Goal: Find specific page/section: Find specific page/section

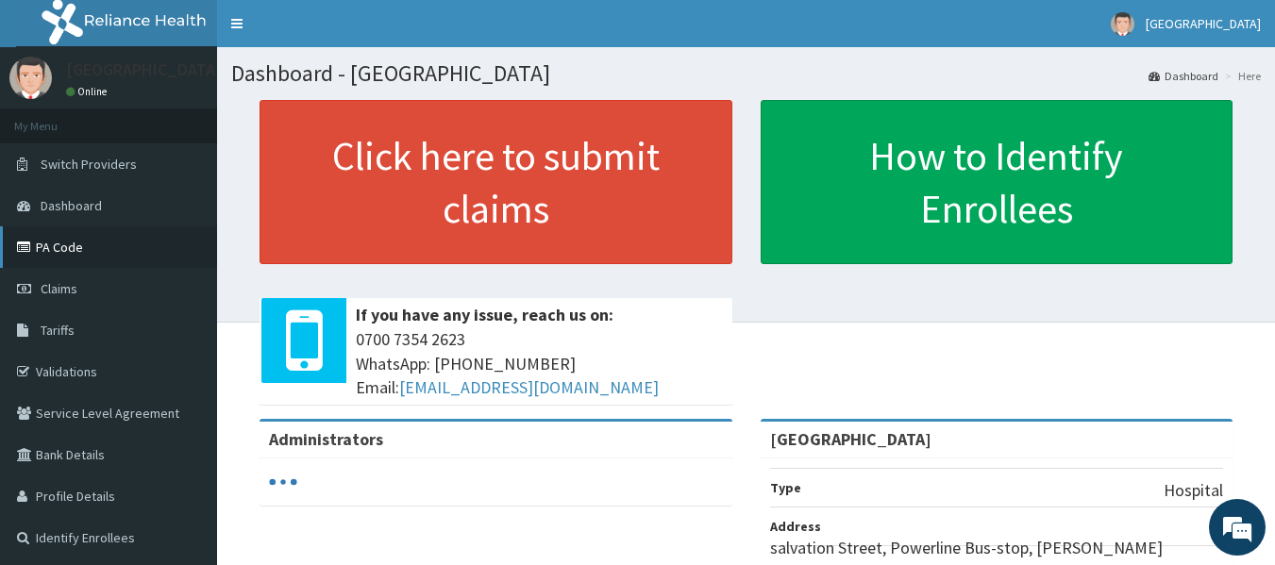
click at [92, 239] on link "PA Code" at bounding box center [108, 248] width 217 height 42
click at [69, 332] on span "Tariffs" at bounding box center [58, 330] width 34 height 17
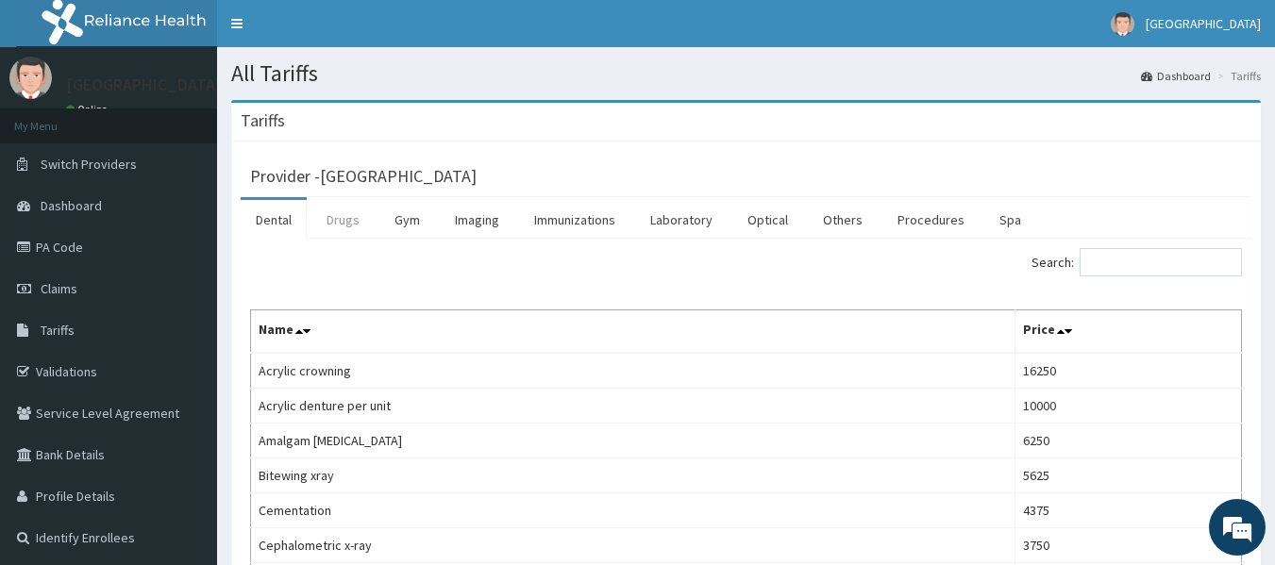
click at [348, 221] on link "Drugs" at bounding box center [343, 220] width 63 height 40
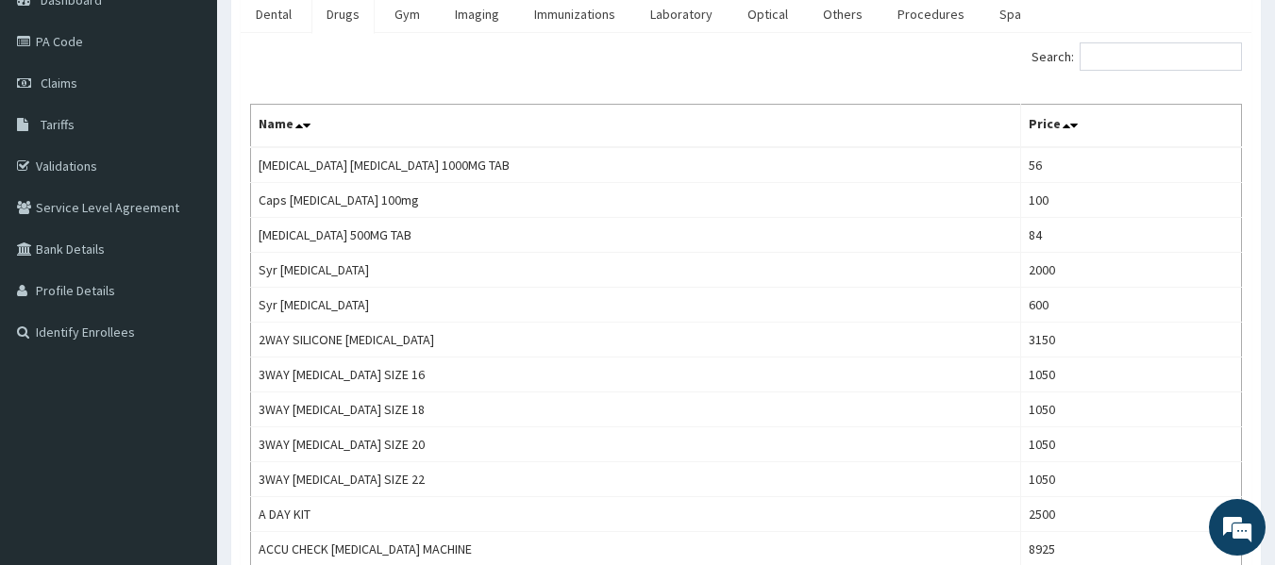
scroll to position [205, 0]
click at [1122, 60] on input "Search:" at bounding box center [1161, 57] width 162 height 28
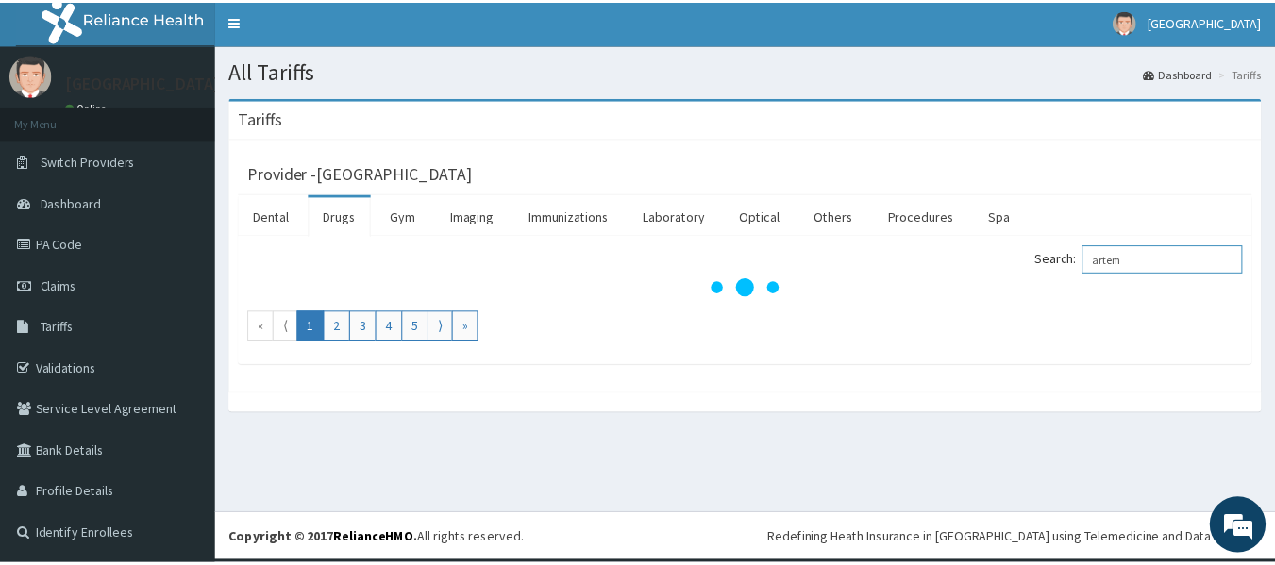
scroll to position [0, 0]
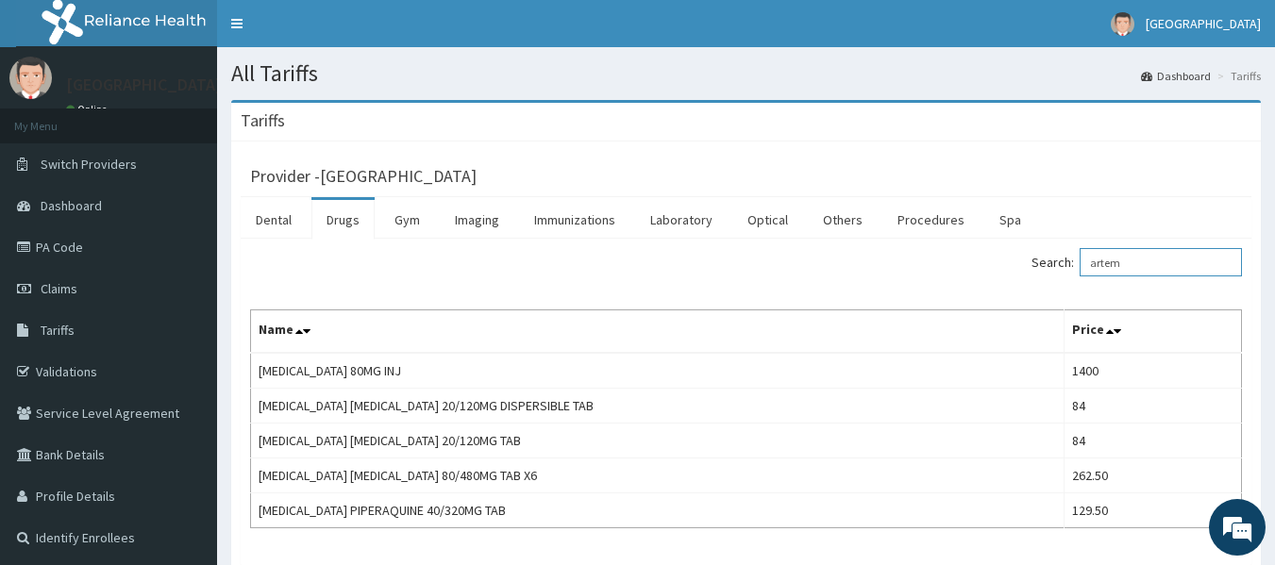
type input "artem"
click at [295, 220] on link "Dental" at bounding box center [274, 220] width 66 height 40
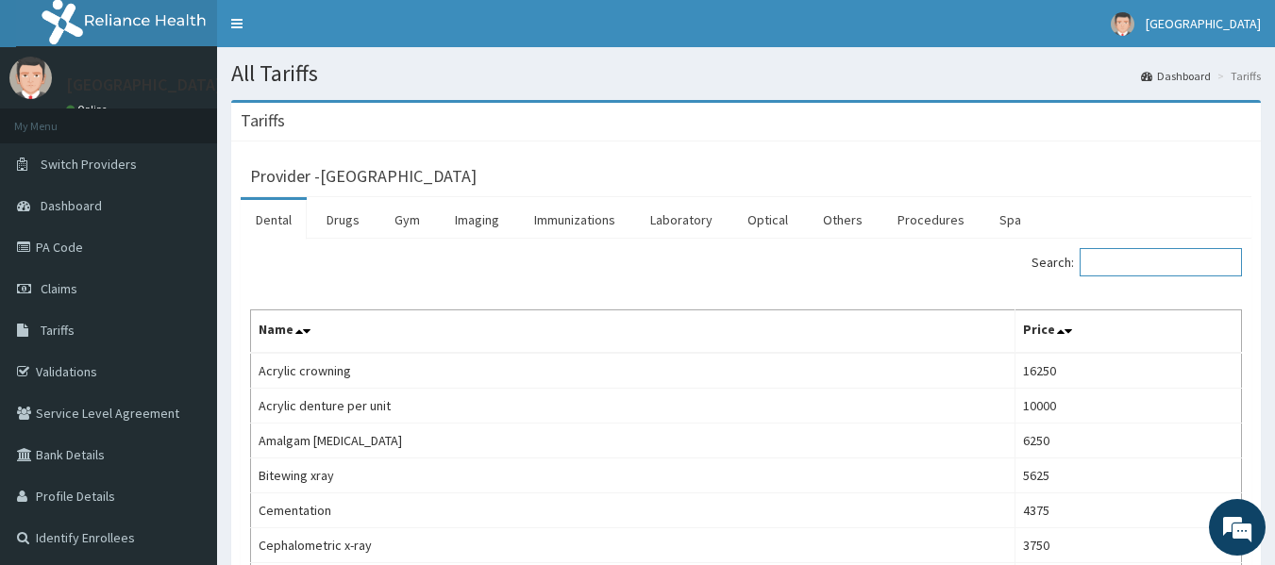
click at [1125, 259] on input "Search:" at bounding box center [1161, 262] width 162 height 28
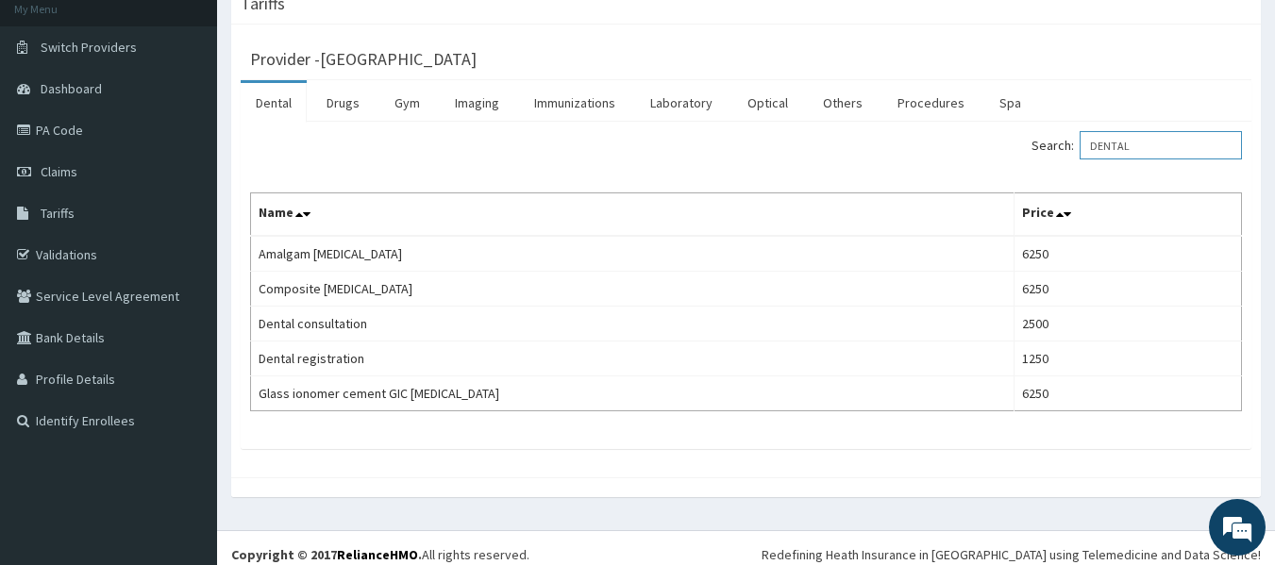
scroll to position [130, 0]
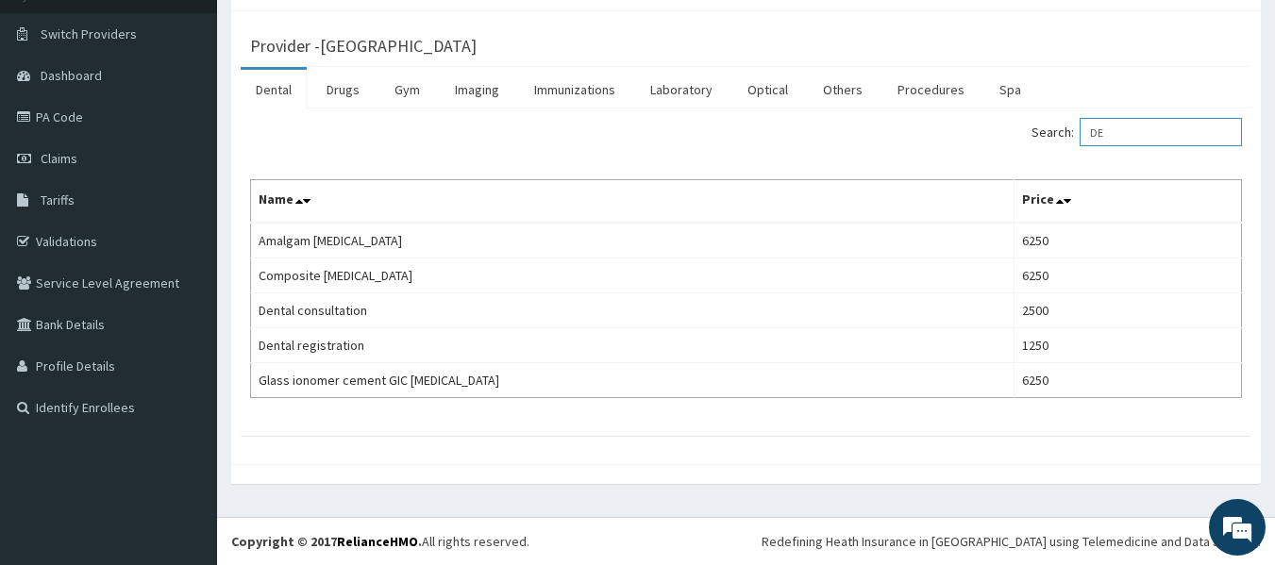
type input "D"
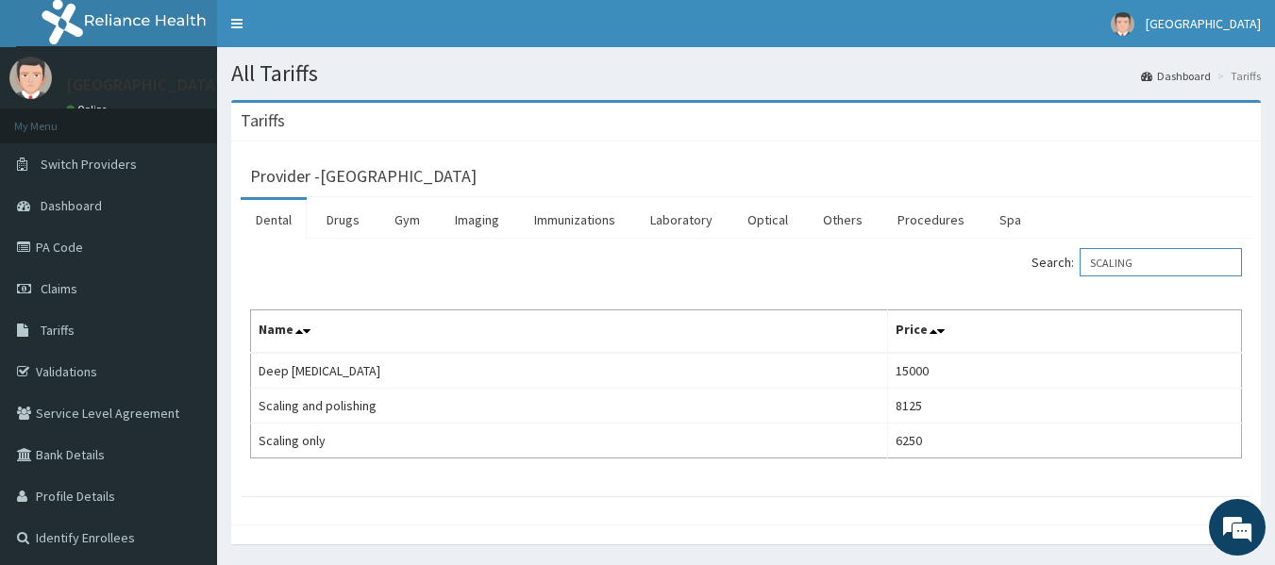
type input "SCALING"
